Goal: Task Accomplishment & Management: Complete application form

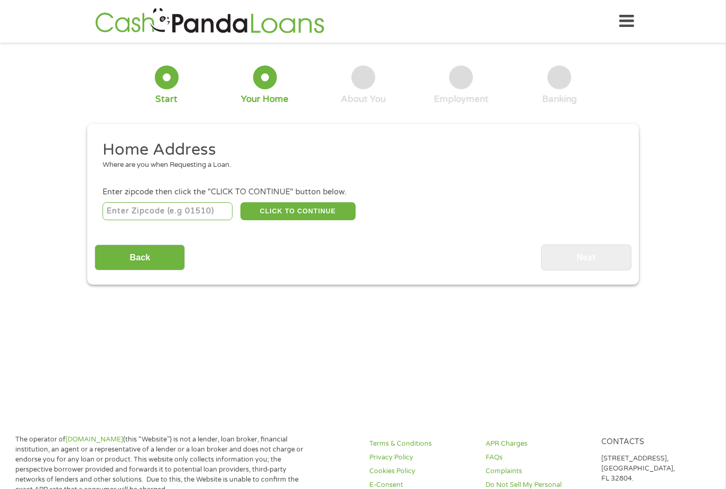
click at [177, 208] on input "number" at bounding box center [168, 211] width 131 height 18
type input "02816"
click at [295, 210] on button "CLICK TO CONTINUE" at bounding box center [297, 211] width 115 height 18
type input "02816"
type input "[GEOGRAPHIC_DATA]"
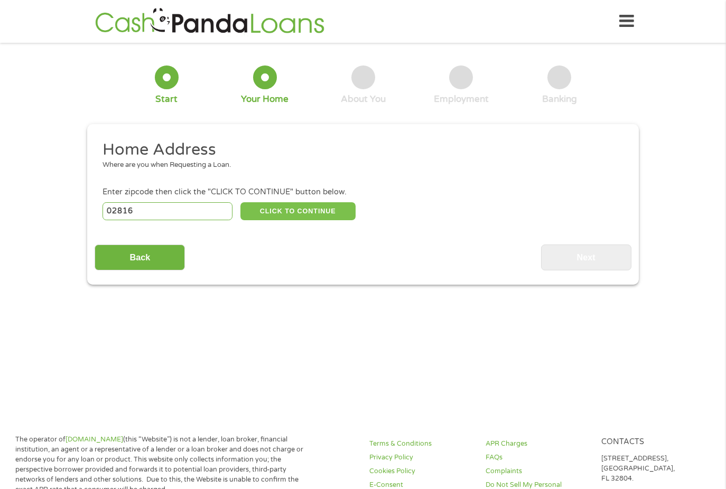
select select "[US_STATE]"
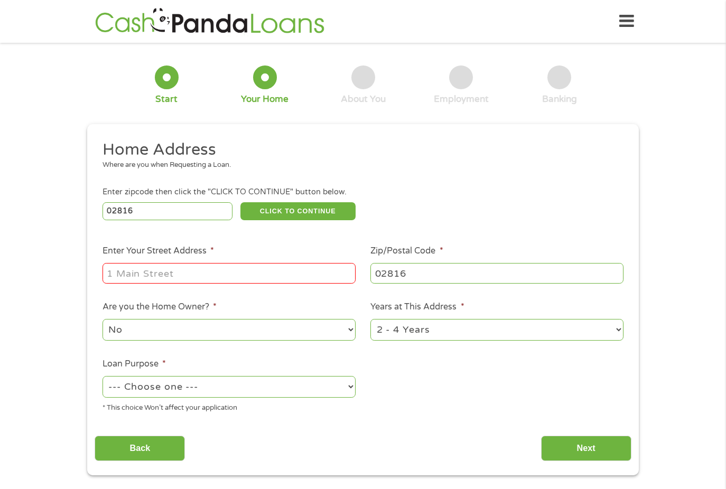
click at [164, 273] on input "Enter Your Street Address *" at bounding box center [229, 273] width 253 height 20
click at [212, 280] on input "[STREET_ADDRESS]" at bounding box center [229, 273] width 253 height 20
type input "[STREET_ADDRESS]"
click at [413, 330] on select "1 Year or less 1 - 2 Years 2 - 4 Years Over 4 Years" at bounding box center [496, 330] width 253 height 22
select select "60months"
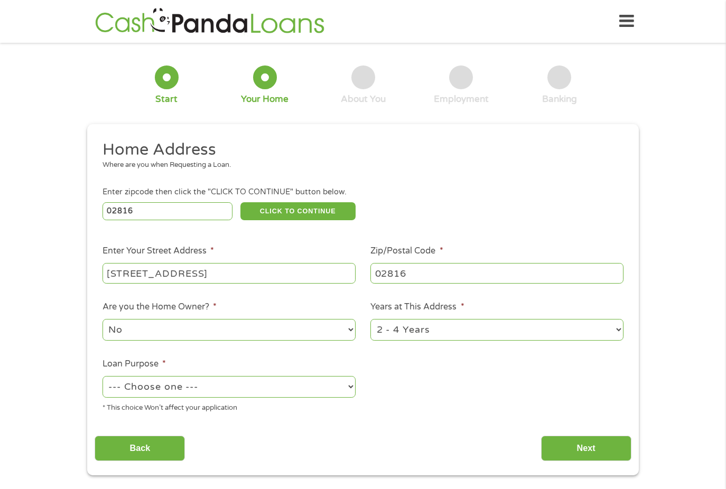
click at [370, 319] on select "1 Year or less 1 - 2 Years 2 - 4 Years Over 4 Years" at bounding box center [496, 330] width 253 height 22
click at [238, 387] on select "--- Choose one --- Pay Bills Debt Consolidation Home Improvement Major Purchase…" at bounding box center [229, 387] width 253 height 22
select select "paybills"
click at [103, 376] on select "--- Choose one --- Pay Bills Debt Consolidation Home Improvement Major Purchase…" at bounding box center [229, 387] width 253 height 22
click at [581, 445] on input "Next" at bounding box center [586, 449] width 90 height 26
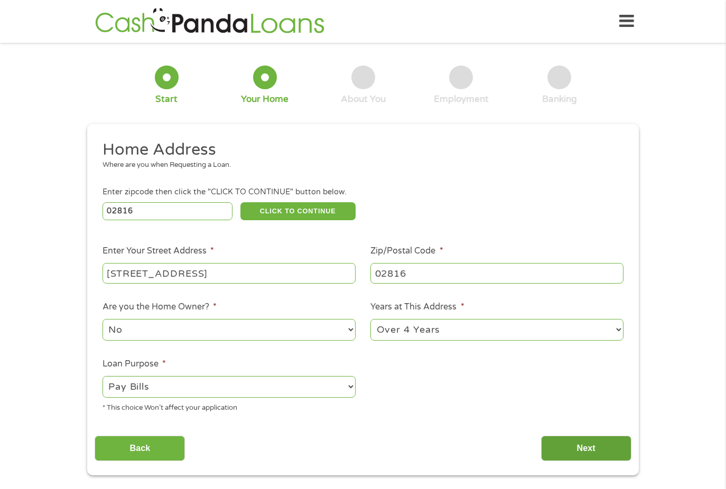
scroll to position [4, 4]
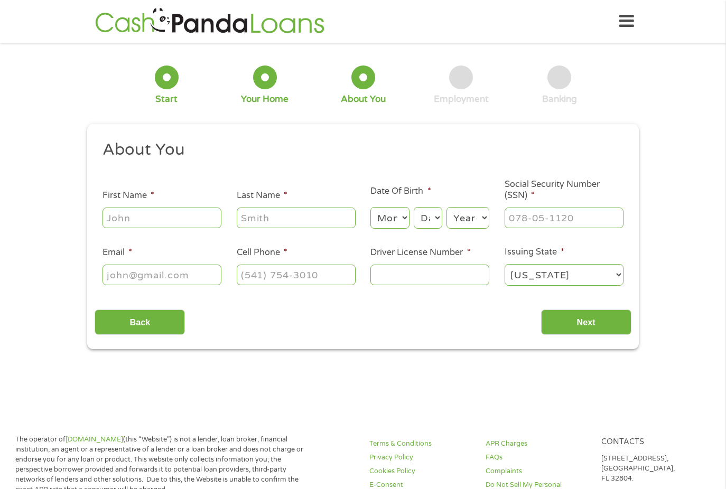
click at [124, 215] on input "First Name *" at bounding box center [162, 218] width 119 height 20
type input "[PERSON_NAME]"
type input "[EMAIL_ADDRESS][DOMAIN_NAME]"
type input "[PHONE_NUMBER]"
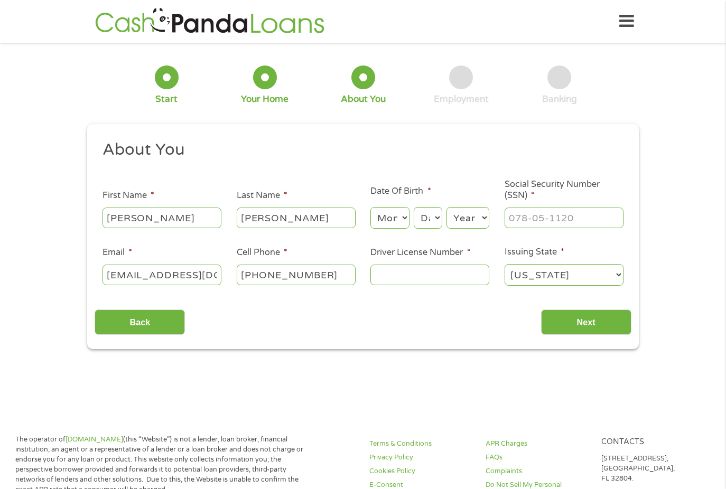
click at [383, 222] on select "Month 1 2 3 4 5 6 7 8 9 10 11 12" at bounding box center [389, 218] width 39 height 22
select select "12"
click at [370, 207] on select "Month 1 2 3 4 5 6 7 8 9 10 11 12" at bounding box center [389, 218] width 39 height 22
click at [432, 225] on select "Day 1 2 3 4 5 6 7 8 9 10 11 12 13 14 15 16 17 18 19 20 21 22 23 24 25 26 27 28 …" at bounding box center [428, 218] width 29 height 22
select select "29"
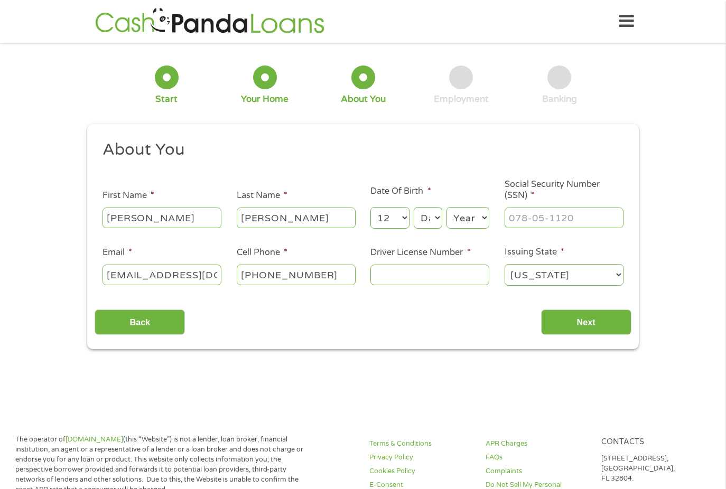
click at [414, 207] on select "Day 1 2 3 4 5 6 7 8 9 10 11 12 13 14 15 16 17 18 19 20 21 22 23 24 25 26 27 28 …" at bounding box center [428, 218] width 29 height 22
click at [464, 222] on select "Year [DATE] 2006 2005 2004 2003 2002 2001 2000 1999 1998 1997 1996 1995 1994 19…" at bounding box center [468, 218] width 43 height 22
select select "1970"
click at [447, 207] on select "Year [DATE] 2006 2005 2004 2003 2002 2001 2000 1999 1998 1997 1996 1995 1994 19…" at bounding box center [468, 218] width 43 height 22
click at [543, 219] on input "___-__-____" at bounding box center [564, 218] width 119 height 20
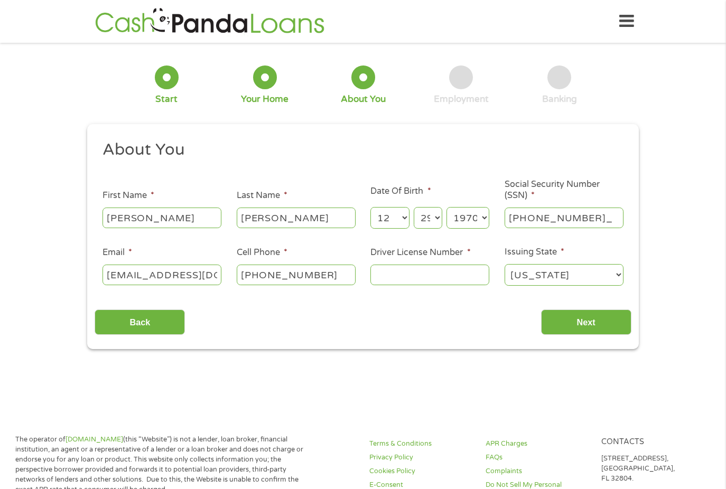
type input "590-42-9324"
click at [438, 274] on input "Driver License Number *" at bounding box center [429, 275] width 119 height 20
type input "40185654"
click at [579, 315] on input "Next" at bounding box center [586, 323] width 90 height 26
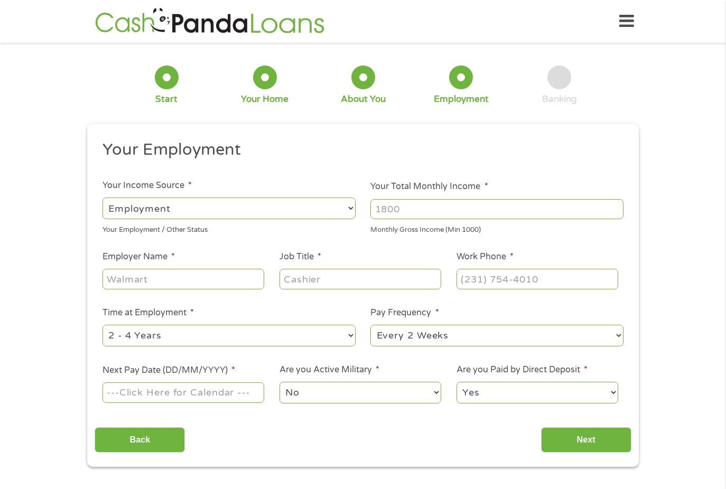
click at [418, 210] on input "Your Total Monthly Income *" at bounding box center [496, 209] width 253 height 20
type input "3260"
click at [199, 283] on input "Employer Name *" at bounding box center [184, 279] width 162 height 20
type input "[GEOGRAPHIC_DATA]"
type input "Assistant Professor"
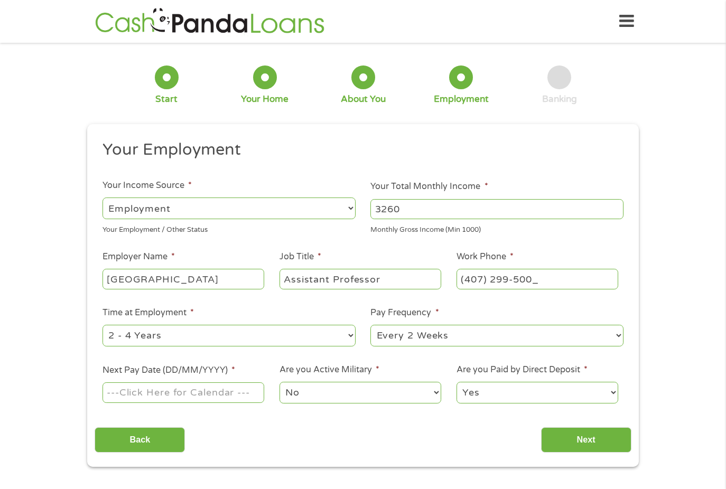
type input "[PHONE_NUMBER]"
click at [306, 336] on select "--- Choose one --- 1 Year or less 1 - 2 Years 2 - 4 Years Over 4 Years" at bounding box center [229, 336] width 253 height 22
select select "60months"
click at [103, 325] on select "--- Choose one --- 1 Year or less 1 - 2 Years 2 - 4 Years Over 4 Years" at bounding box center [229, 336] width 253 height 22
click at [392, 339] on select "--- Choose one --- Every 2 Weeks Every Week Monthly Semi-Monthly" at bounding box center [496, 336] width 253 height 22
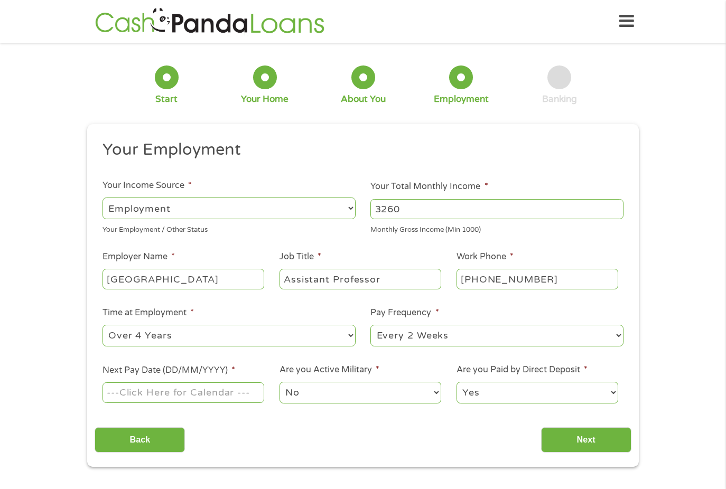
click at [370, 325] on select "--- Choose one --- Every 2 Weeks Every Week Monthly Semi-Monthly" at bounding box center [496, 336] width 253 height 22
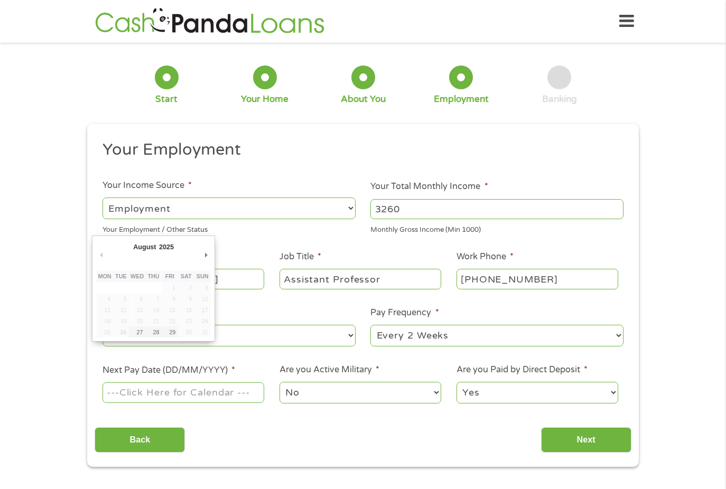
click at [215, 391] on input "Next Pay Date (DD/MM/YYYY) *" at bounding box center [184, 393] width 162 height 20
type input "[DATE]"
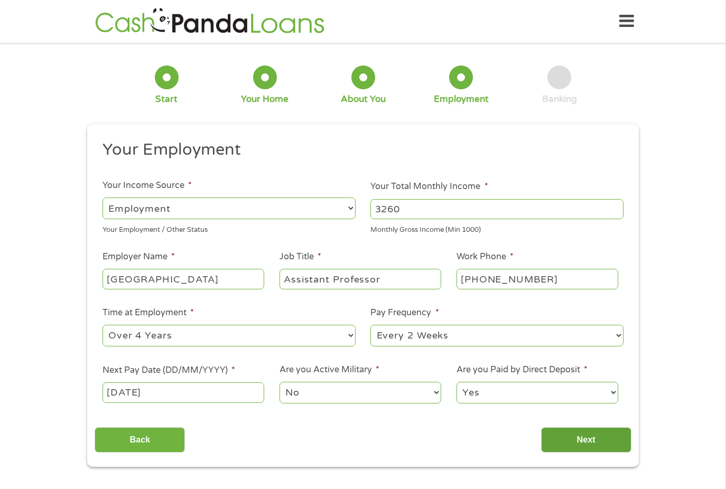
click at [597, 438] on input "Next" at bounding box center [586, 441] width 90 height 26
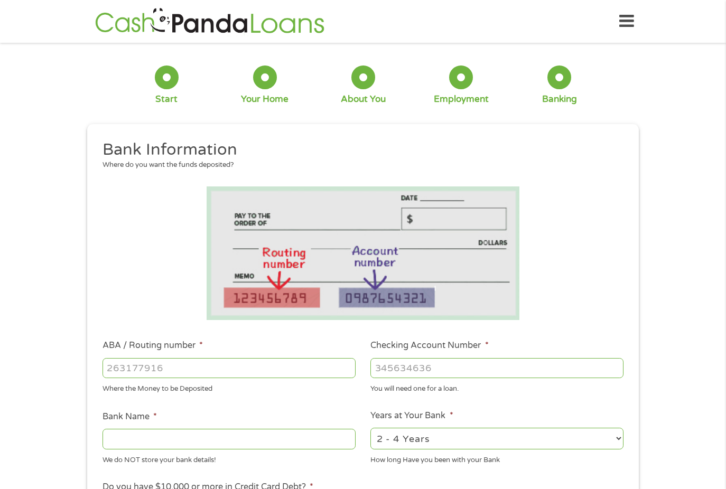
click at [211, 371] on input "ABA / Routing number *" at bounding box center [229, 368] width 253 height 20
type input "083000714"
click at [382, 365] on input "Checking Account Number *" at bounding box center [496, 368] width 253 height 20
type input "878365137"
click at [144, 445] on input "Bank Name *" at bounding box center [229, 439] width 253 height 20
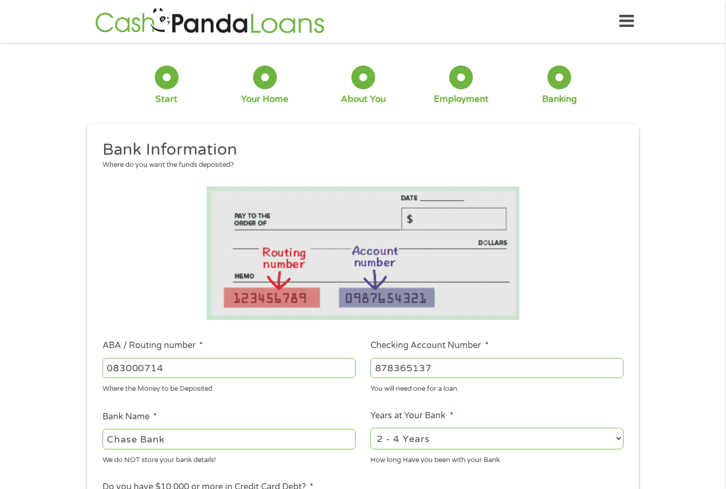
type input "Chase Bank"
click at [494, 439] on select "2 - 4 Years 6 - 12 Months 1 - 2 Years Over 4 Years" at bounding box center [496, 439] width 253 height 22
select select "60months"
click at [370, 428] on select "2 - 4 Years 6 - 12 Months 1 - 2 Years Over 4 Years" at bounding box center [496, 439] width 253 height 22
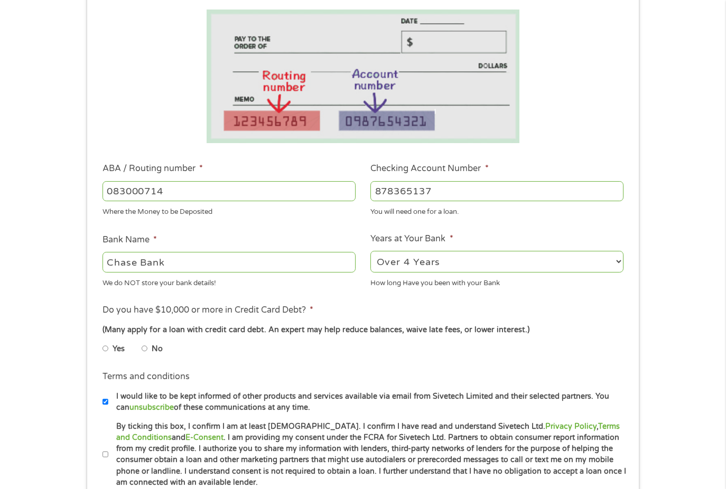
scroll to position [203, 0]
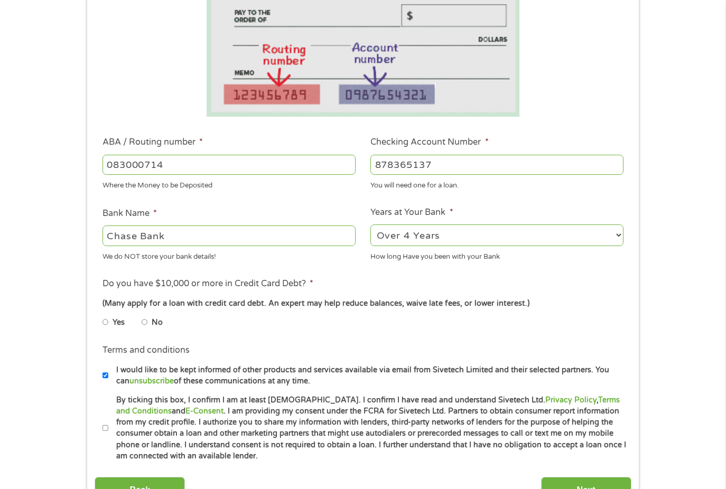
click at [106, 321] on input "Yes" at bounding box center [106, 322] width 6 height 17
radio input "true"
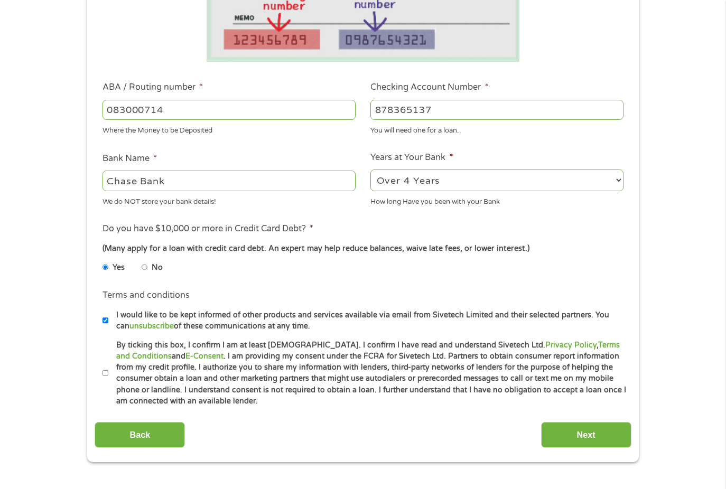
scroll to position [271, 0]
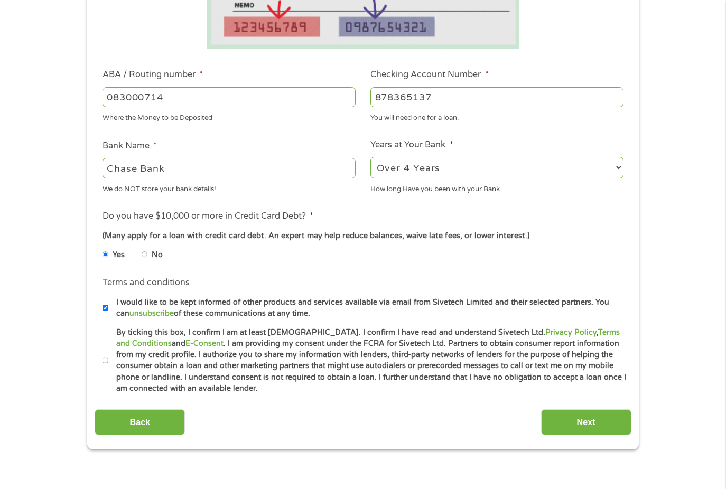
click at [105, 308] on input "I would like to be kept informed of other products and services available via e…" at bounding box center [106, 308] width 6 height 17
checkbox input "false"
click at [104, 359] on input "By ticking this box, I confirm I am at least [DEMOGRAPHIC_DATA]. I confirm I ha…" at bounding box center [106, 360] width 6 height 17
checkbox input "true"
click at [583, 417] on input "Next" at bounding box center [586, 423] width 90 height 26
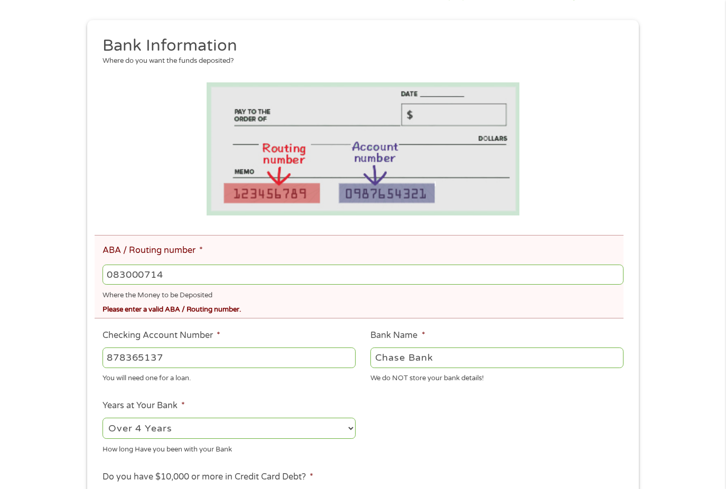
scroll to position [147, 0]
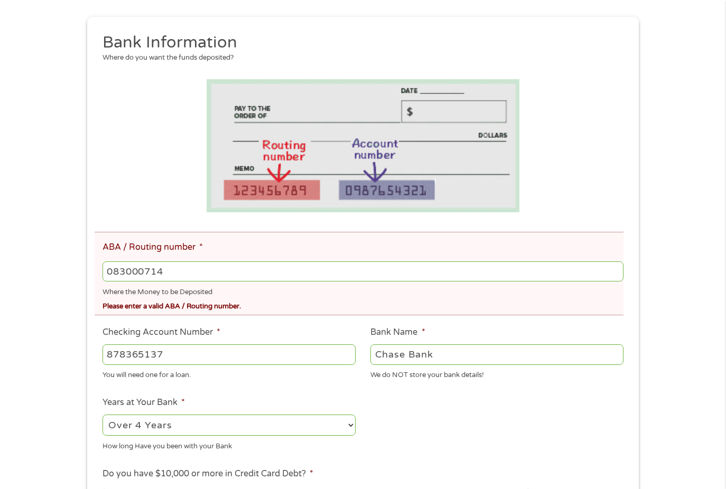
drag, startPoint x: 189, startPoint y: 272, endPoint x: 70, endPoint y: 263, distance: 119.2
click at [70, 263] on div "There was a problem with your submission. Please review the fields below. 1 Sta…" at bounding box center [363, 305] width 726 height 804
type input "0"
drag, startPoint x: 183, startPoint y: 280, endPoint x: 145, endPoint y: 268, distance: 39.8
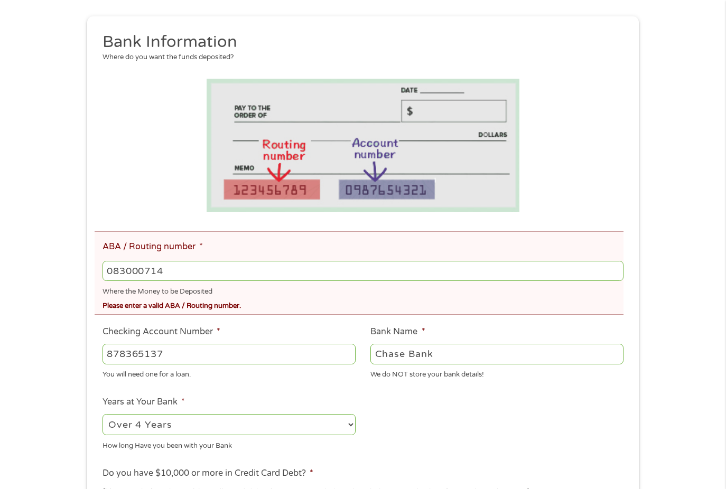
click at [145, 268] on input "083000714" at bounding box center [363, 271] width 521 height 20
type input "083000137"
type input "JPMORGAN CHASE BANK NA"
type input "083000137"
drag, startPoint x: 165, startPoint y: 356, endPoint x: 146, endPoint y: 356, distance: 19.6
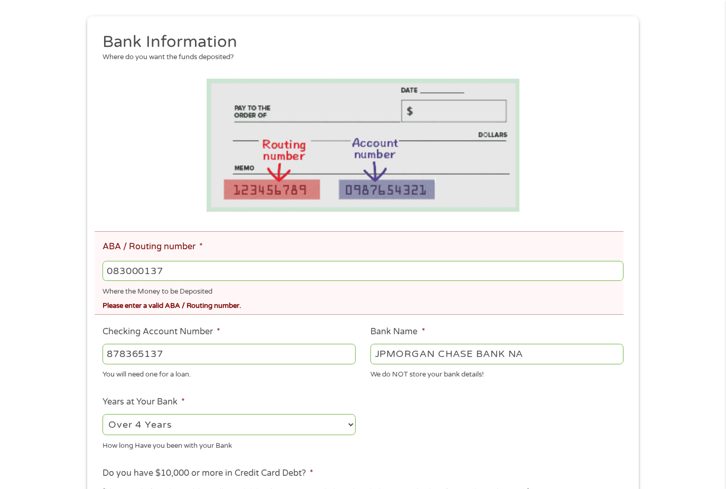
click at [145, 356] on input "878365137" at bounding box center [229, 354] width 253 height 20
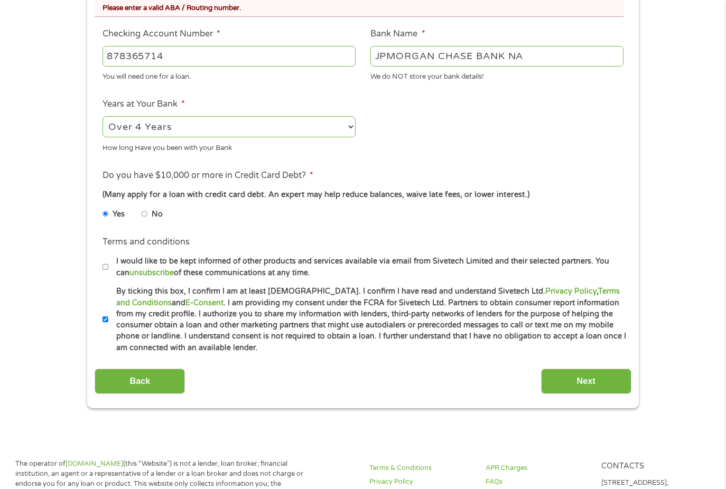
scroll to position [444, 0]
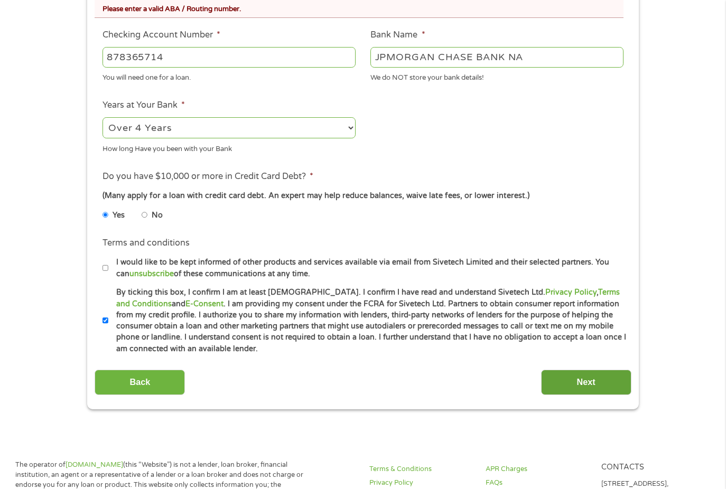
type input "878365714"
click at [582, 387] on input "Next" at bounding box center [586, 383] width 90 height 26
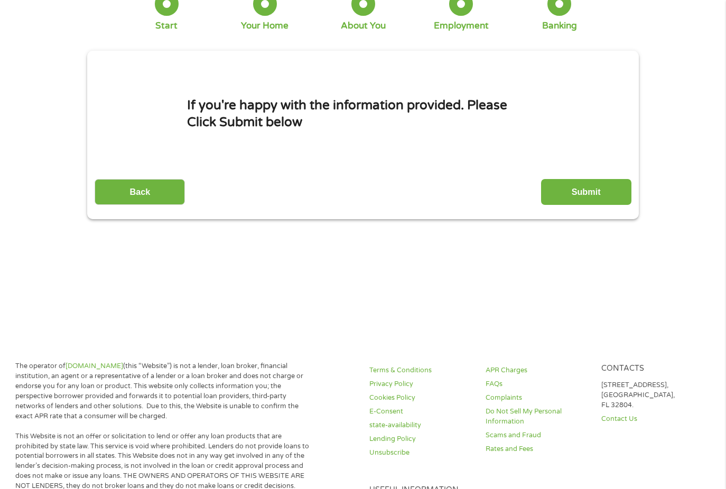
scroll to position [0, 0]
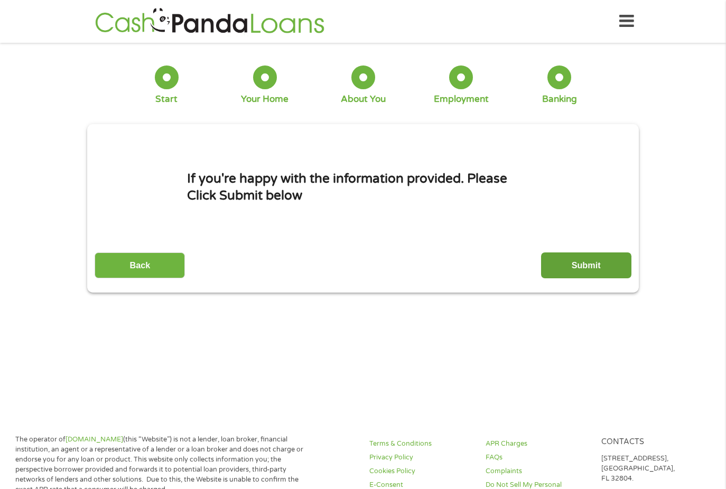
click at [579, 264] on input "Submit" at bounding box center [586, 266] width 90 height 26
